Goal: Transaction & Acquisition: Book appointment/travel/reservation

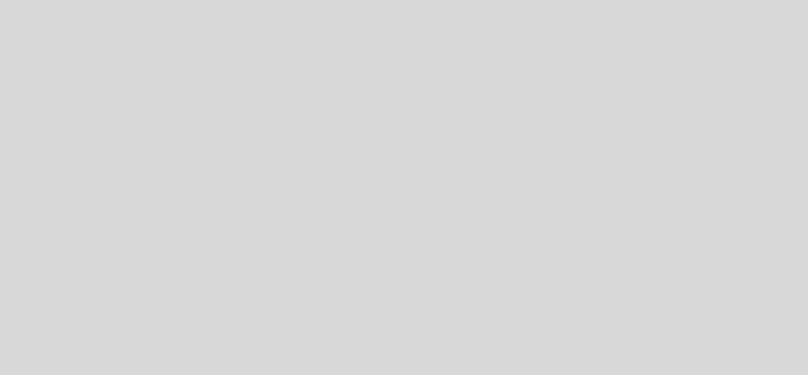
select select "pt"
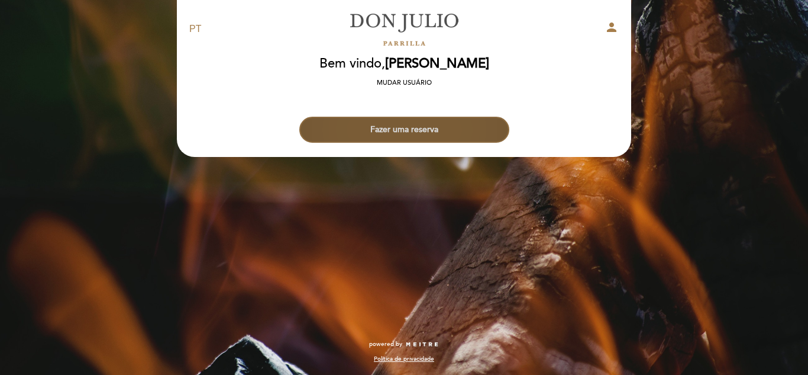
click at [396, 121] on button "Fazer uma reserva" at bounding box center [404, 130] width 210 height 26
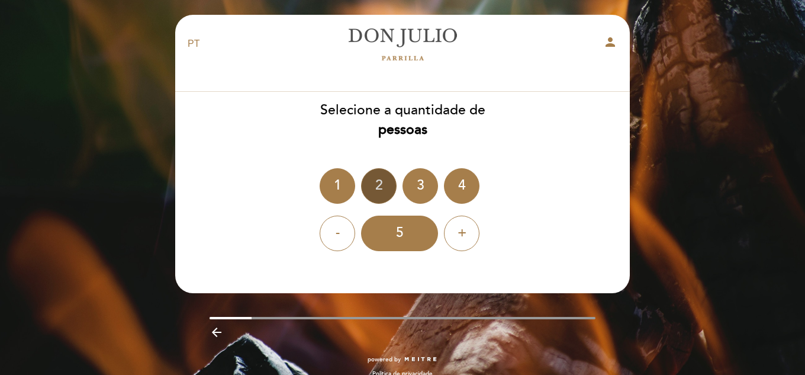
click at [375, 184] on div "2" at bounding box center [379, 186] width 36 height 36
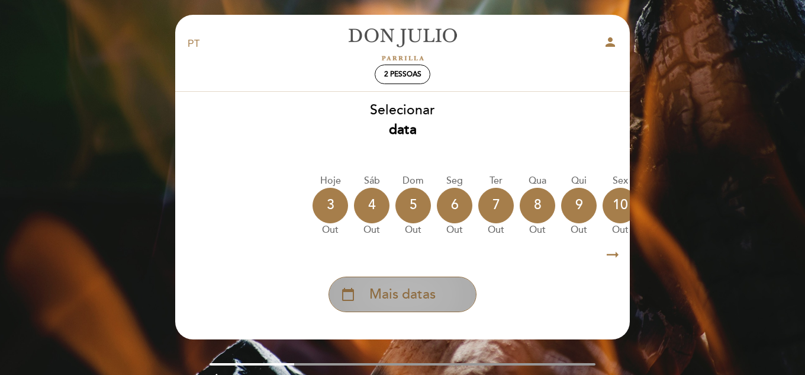
click at [394, 296] on span "Mais datas" at bounding box center [402, 295] width 66 height 20
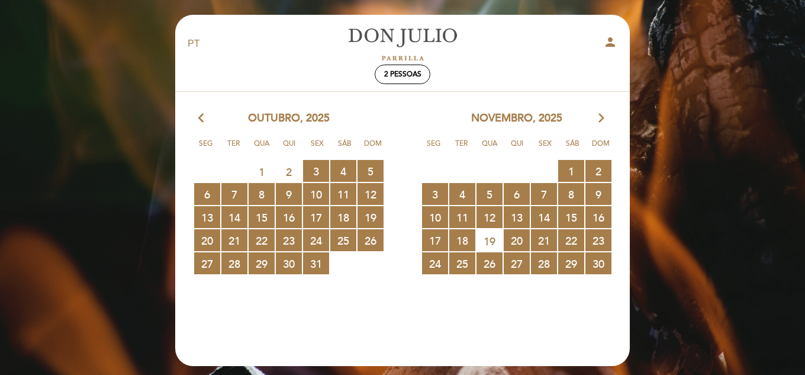
click at [599, 119] on icon "arrow_forward_ios" at bounding box center [601, 118] width 11 height 15
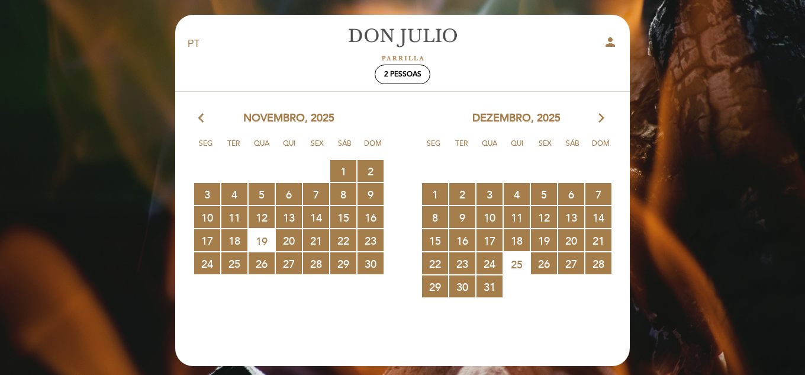
click at [602, 115] on icon "arrow_forward_ios" at bounding box center [601, 118] width 11 height 15
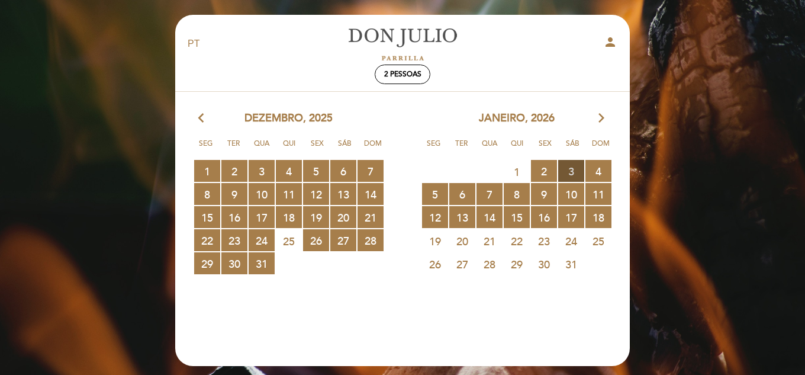
click at [573, 171] on span "3 RESERVAS DISPONÍVEIS" at bounding box center [571, 171] width 26 height 22
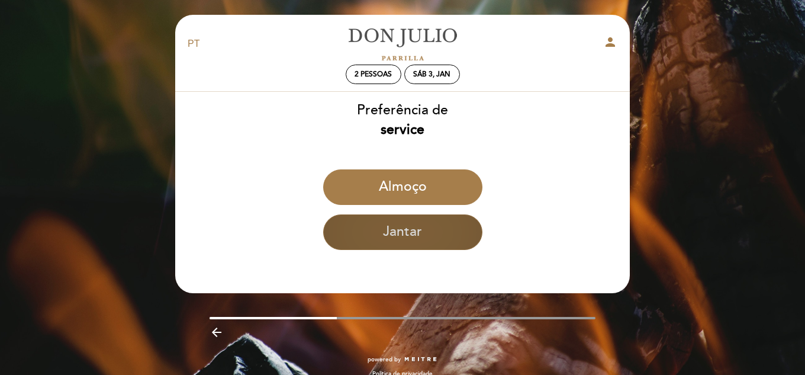
click at [377, 232] on button "Jantar" at bounding box center [402, 232] width 159 height 36
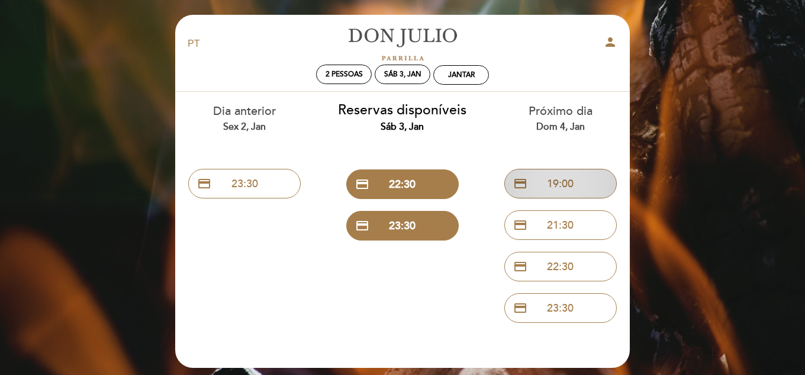
click at [543, 176] on button "credit_card 19:00" at bounding box center [560, 184] width 112 height 30
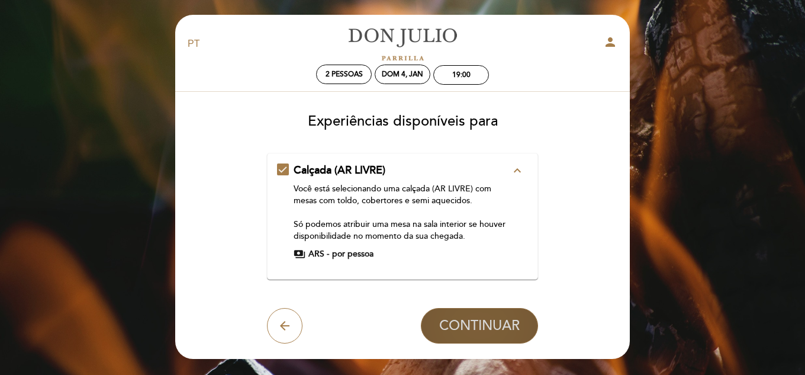
click at [465, 319] on span "CONTINUAR" at bounding box center [479, 325] width 80 height 17
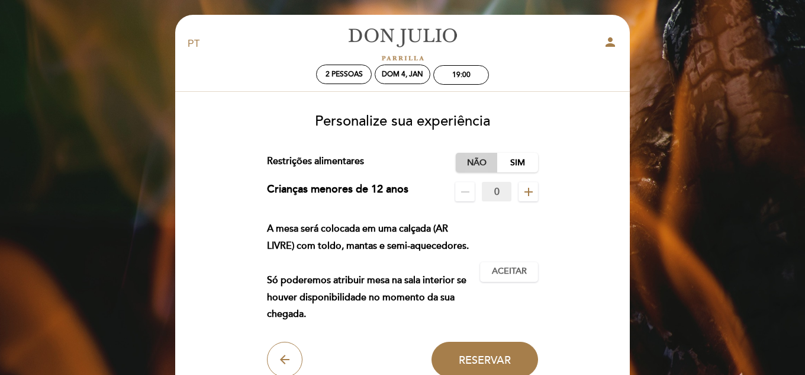
click at [478, 162] on label "Não" at bounding box center [476, 163] width 41 height 20
click at [499, 269] on span "Aceitar" at bounding box center [509, 271] width 35 height 12
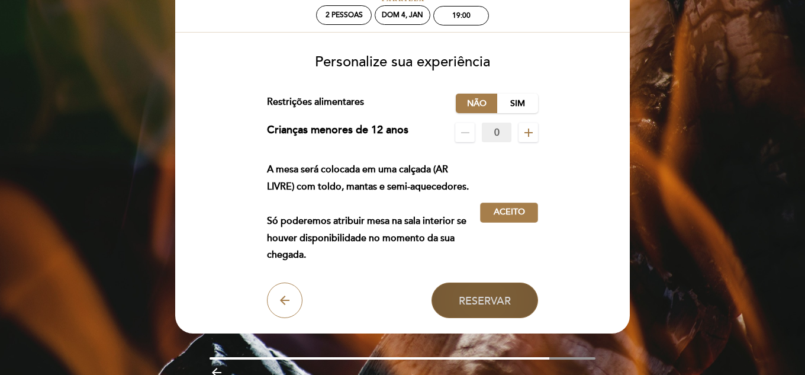
click at [475, 301] on span "Reservar" at bounding box center [485, 300] width 52 height 13
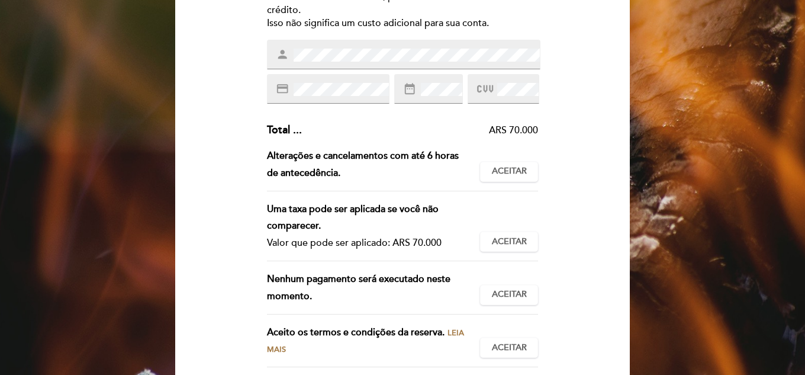
scroll to position [237, 0]
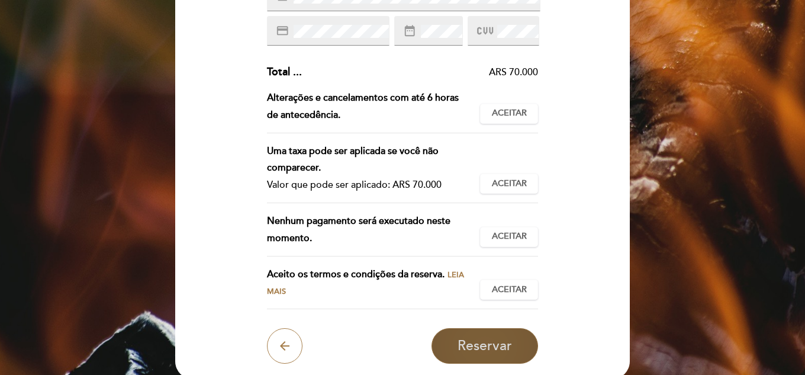
click at [489, 344] on span "Reservar" at bounding box center [484, 345] width 54 height 17
